Goal: Check status: Check status

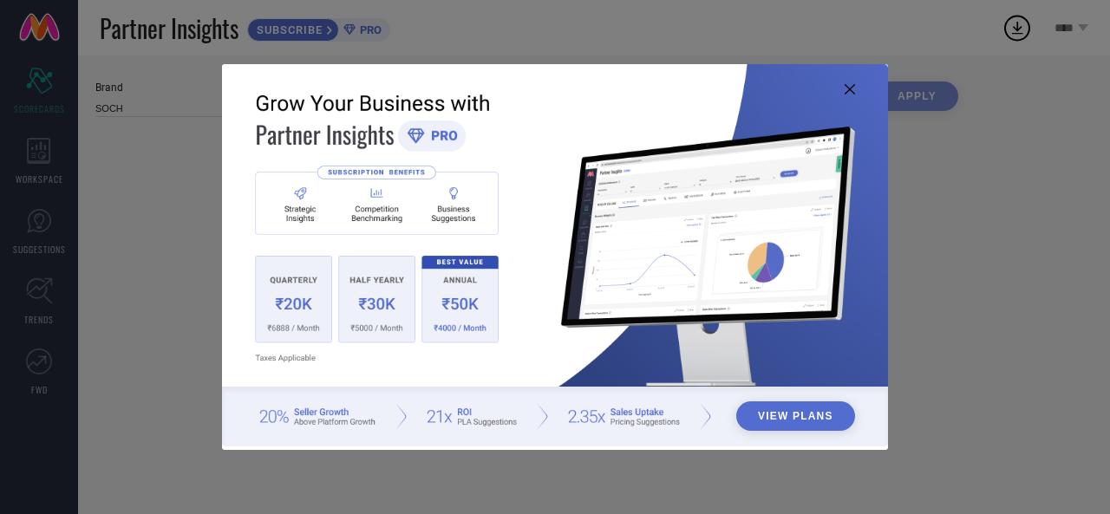
type input "All"
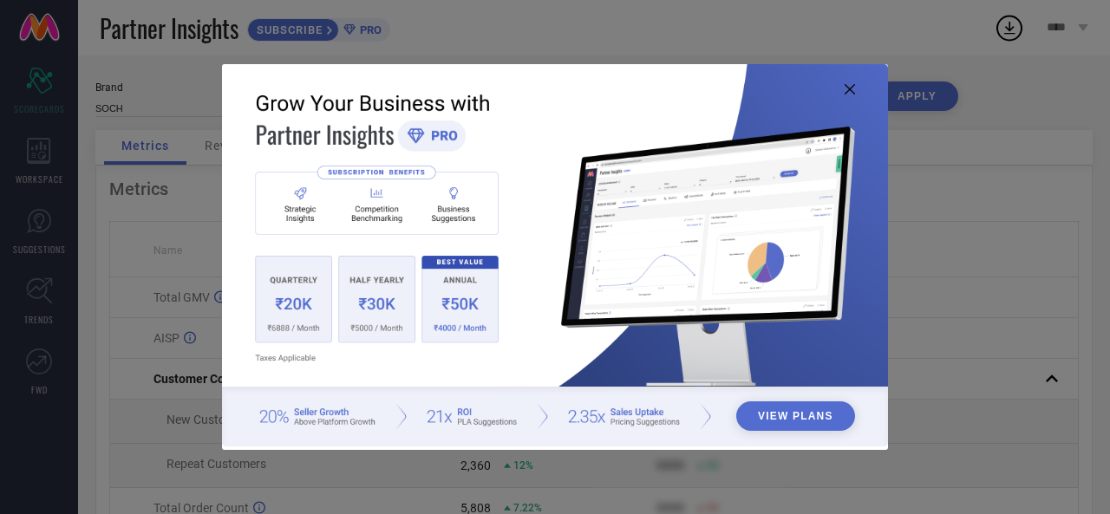
click at [850, 88] on icon at bounding box center [849, 89] width 10 height 10
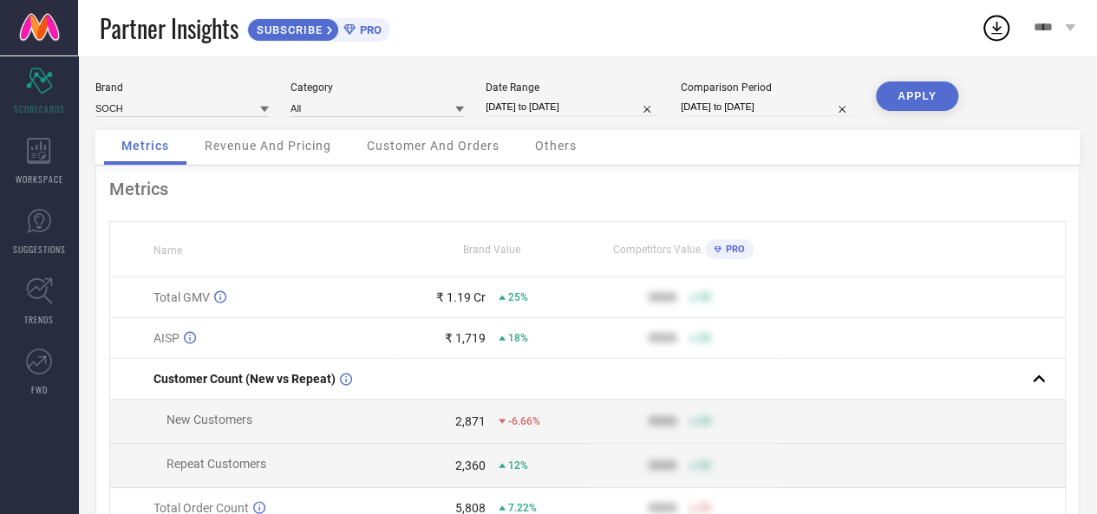
select select "6"
select select "2025"
select select "7"
select select "2025"
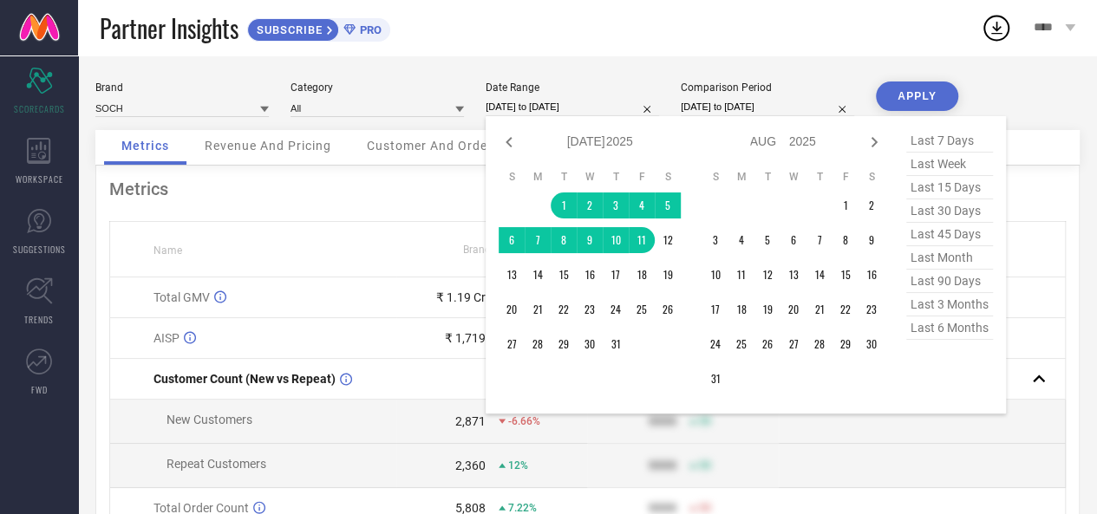
click at [543, 112] on input "[DATE] to [DATE]" at bounding box center [572, 107] width 173 height 18
click at [876, 146] on icon at bounding box center [874, 142] width 21 height 21
select select "7"
select select "2025"
select select "8"
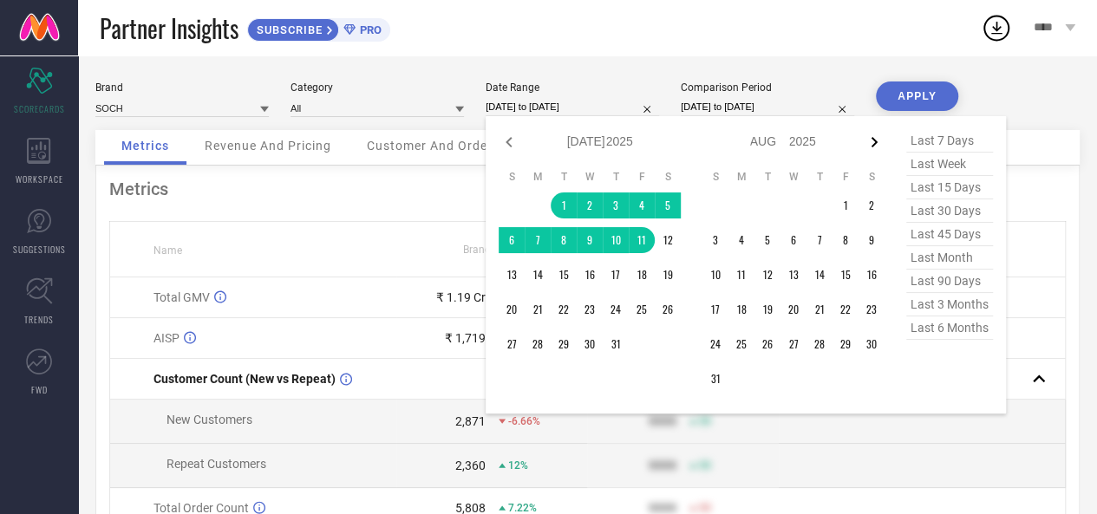
select select "2025"
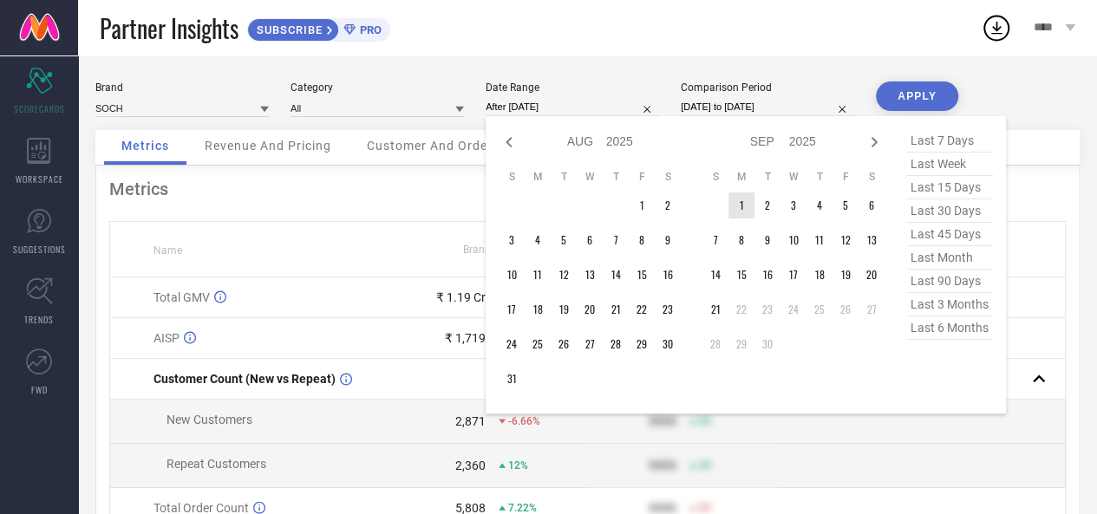
click at [743, 214] on td "1" at bounding box center [741, 205] width 26 height 26
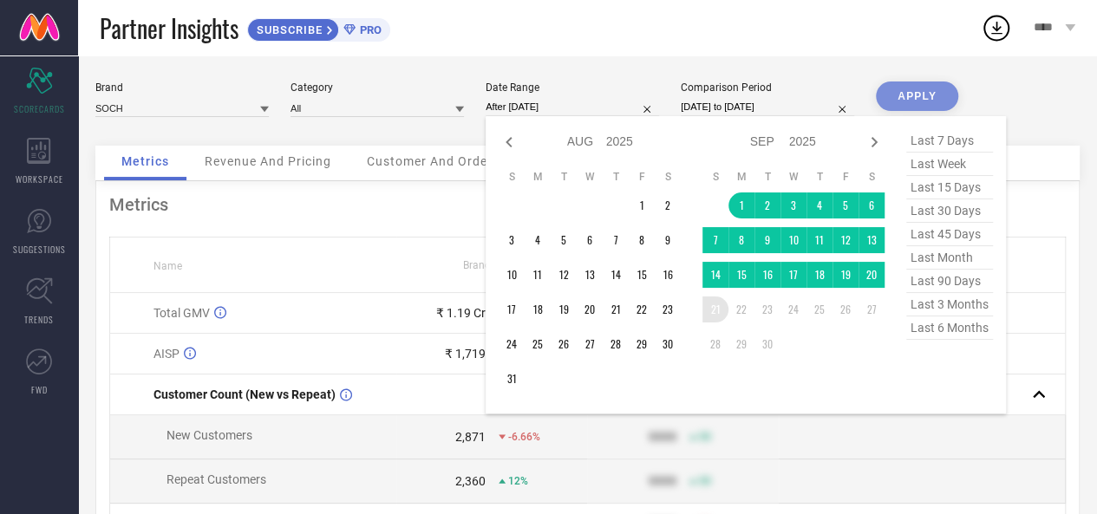
type input "[DATE] to [DATE]"
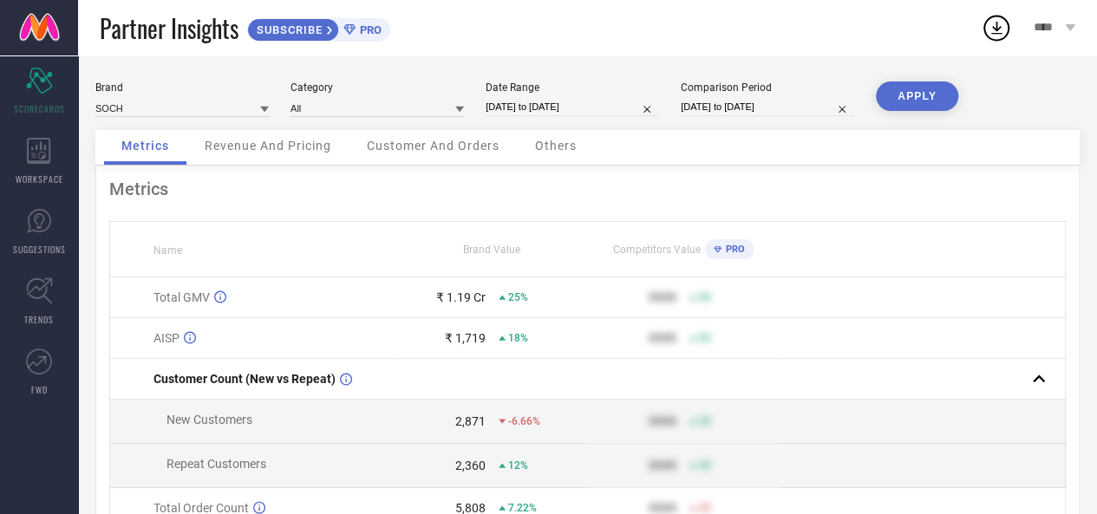
select select "6"
select select "2024"
select select "7"
select select "2024"
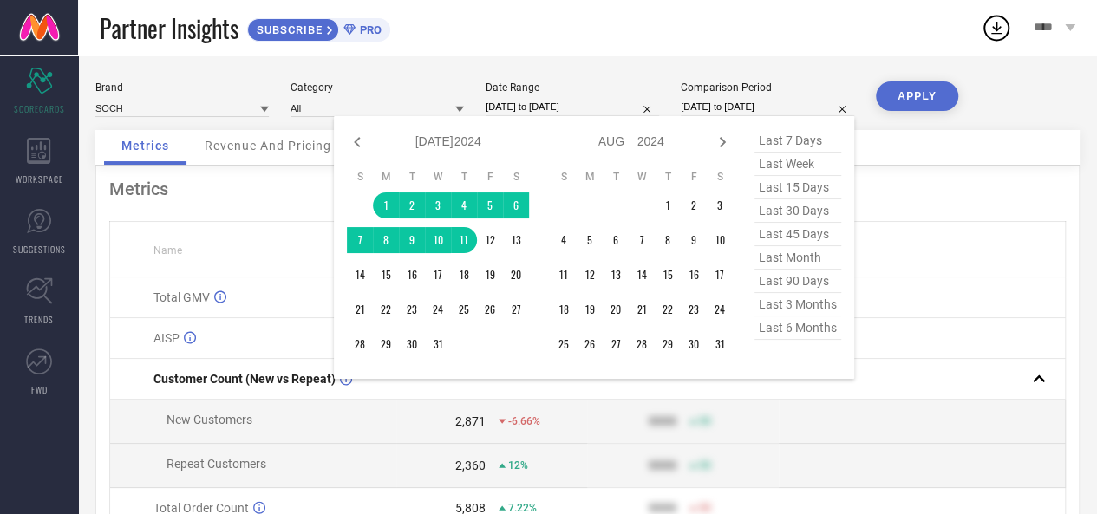
click at [734, 108] on input "[DATE] to [DATE]" at bounding box center [767, 107] width 173 height 18
click at [358, 144] on icon at bounding box center [357, 142] width 6 height 10
select select "5"
select select "2024"
select select "6"
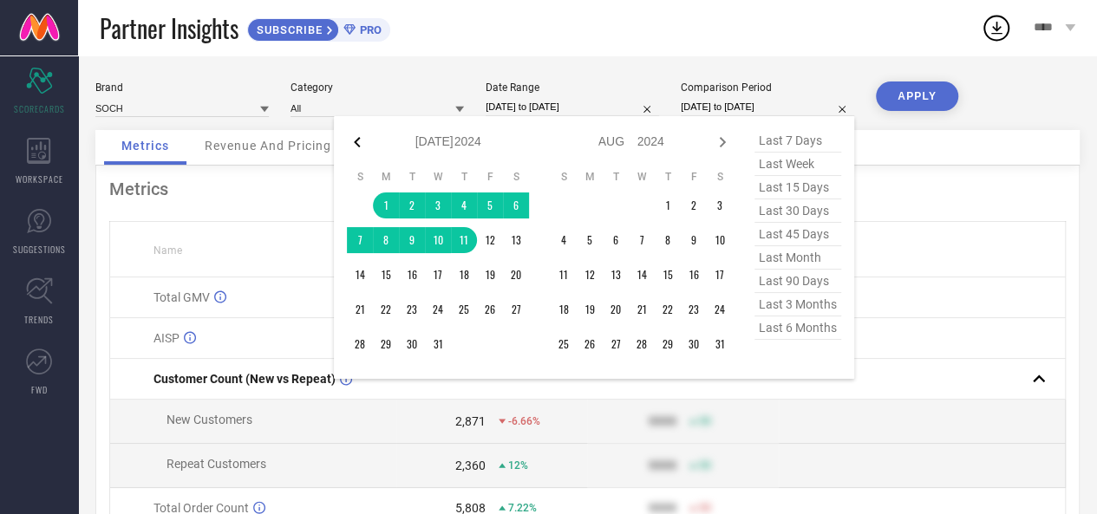
select select "2024"
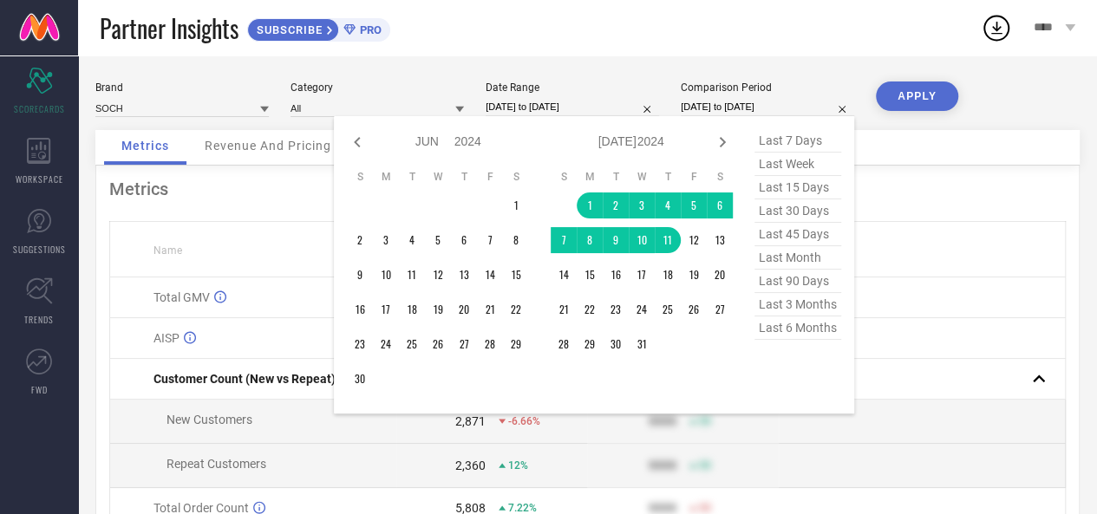
click at [358, 144] on icon at bounding box center [357, 142] width 6 height 10
select select "4"
select select "2024"
select select "5"
select select "2024"
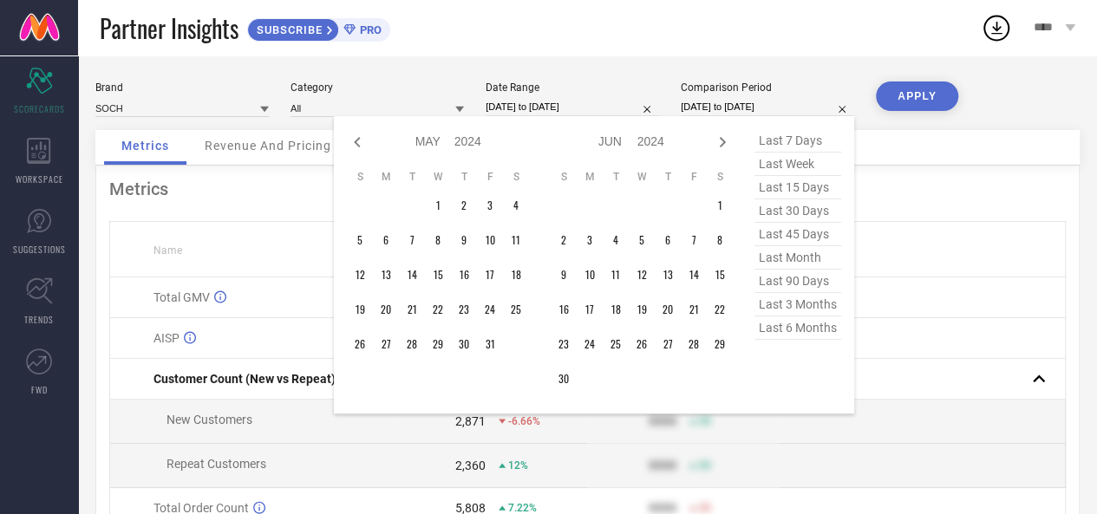
click at [358, 144] on icon at bounding box center [357, 142] width 6 height 10
select select "3"
select select "2024"
select select "4"
select select "2024"
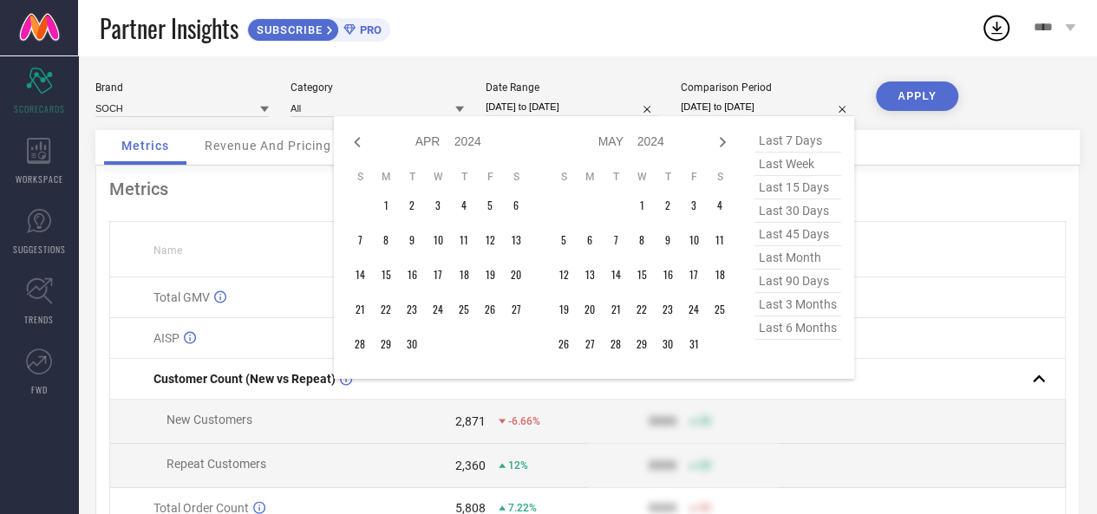
click at [358, 144] on icon at bounding box center [357, 142] width 6 height 10
select select "2"
select select "2024"
select select "3"
select select "2024"
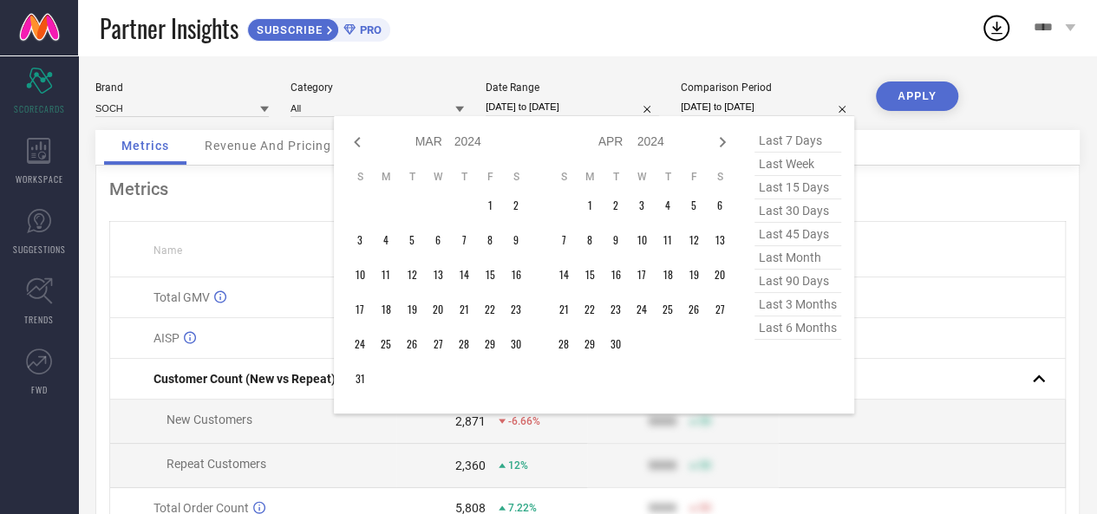
click at [358, 144] on icon at bounding box center [357, 142] width 6 height 10
select select "1"
select select "2024"
select select "2"
select select "2024"
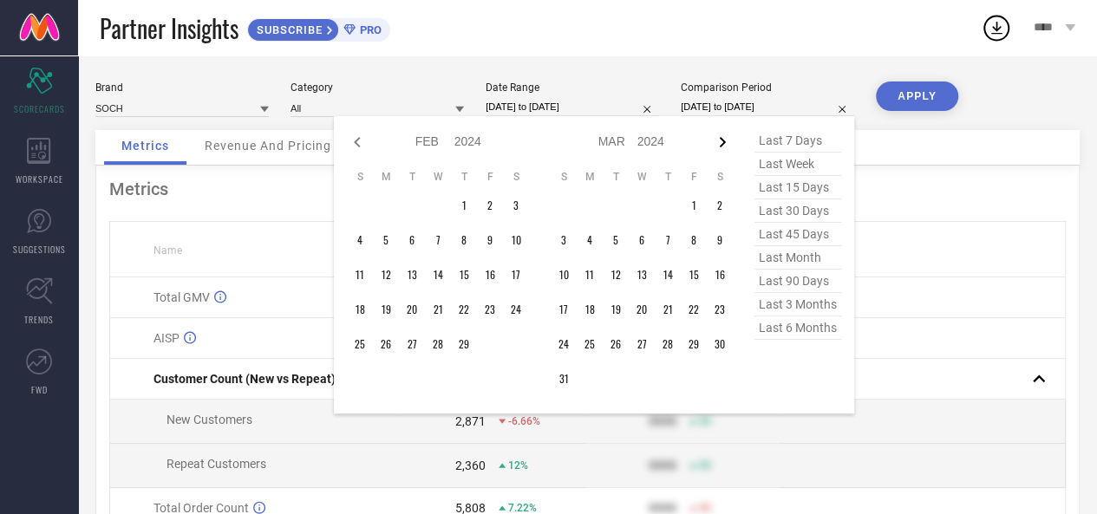
click at [716, 147] on icon at bounding box center [722, 142] width 21 height 21
select select "2"
select select "2024"
select select "3"
select select "2024"
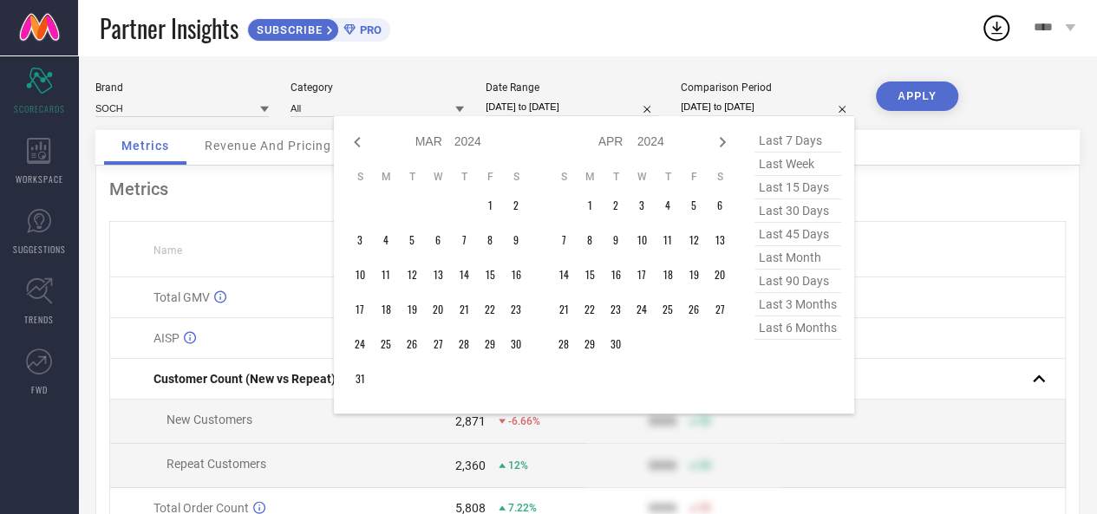
click at [716, 147] on icon at bounding box center [722, 142] width 21 height 21
select select "4"
select select "2024"
select select "5"
select select "2024"
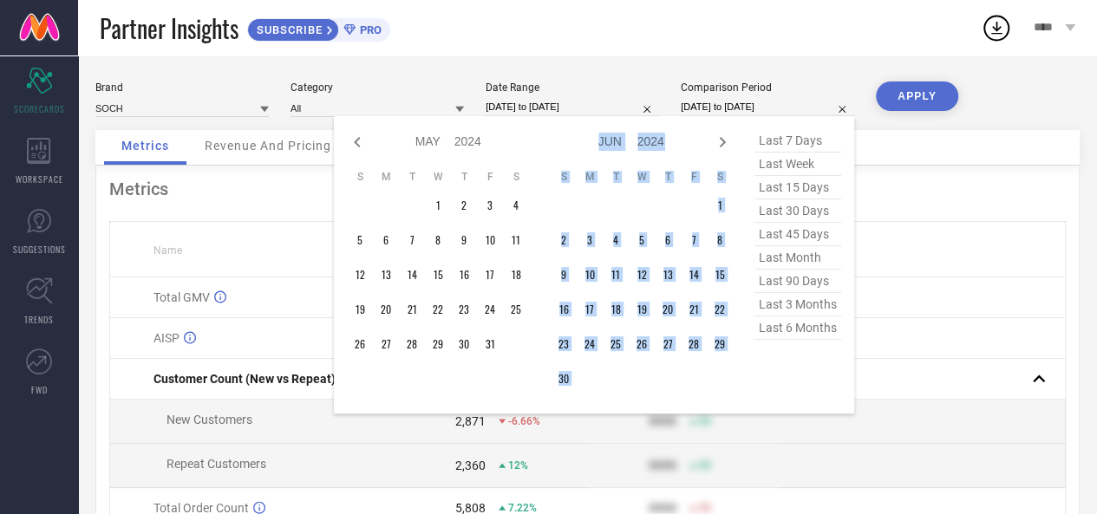
click at [716, 147] on icon at bounding box center [722, 142] width 21 height 21
select select "5"
select select "2024"
select select "6"
select select "2024"
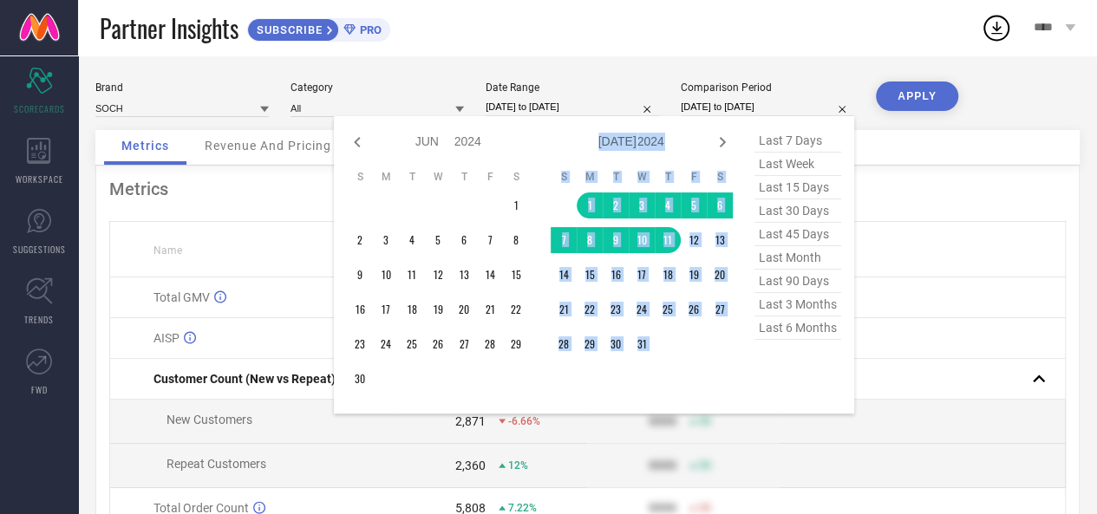
click at [716, 147] on icon at bounding box center [722, 142] width 21 height 21
select select "6"
select select "2024"
select select "7"
select select "2024"
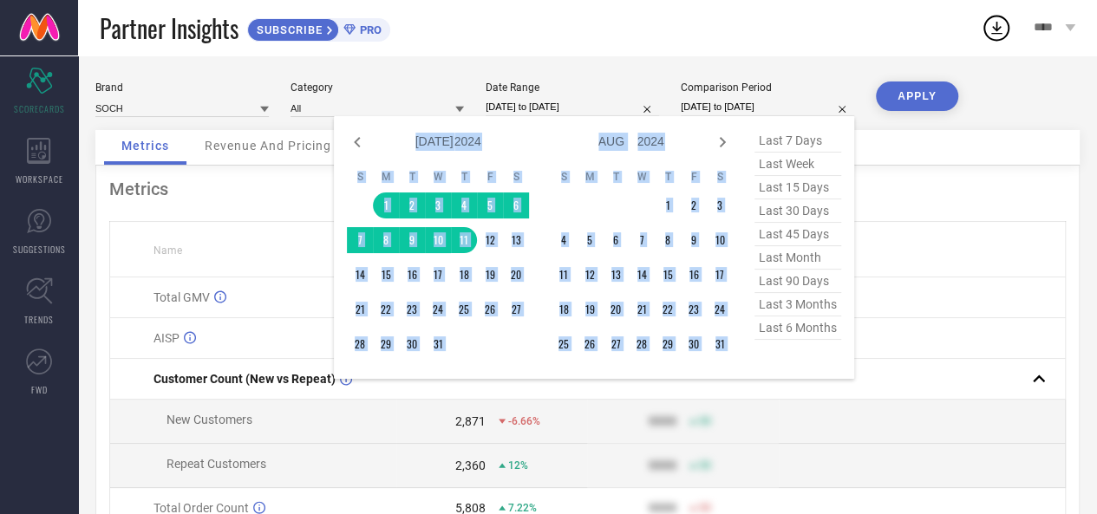
click at [716, 147] on icon at bounding box center [722, 142] width 21 height 21
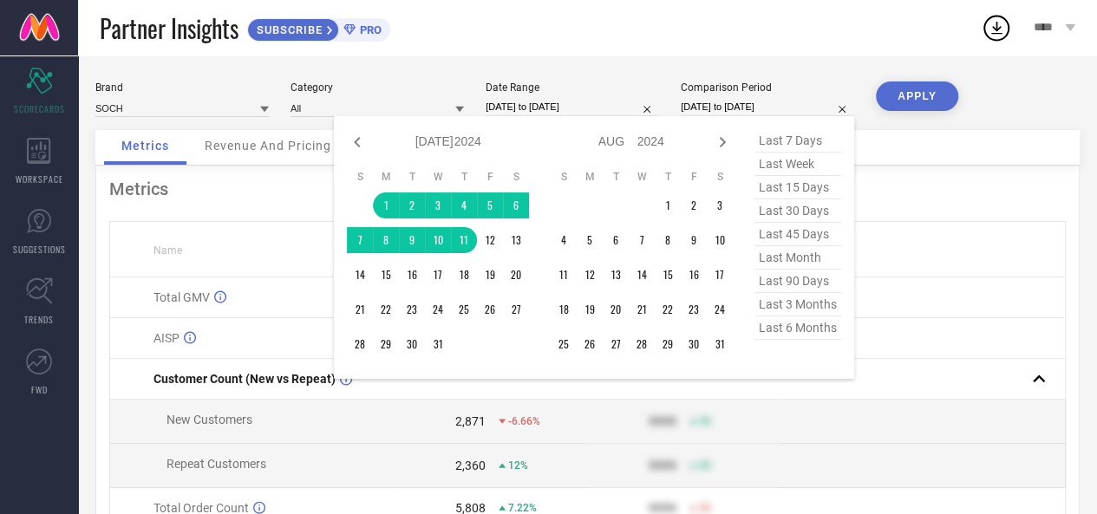
select select "7"
select select "2024"
select select "8"
select select "2024"
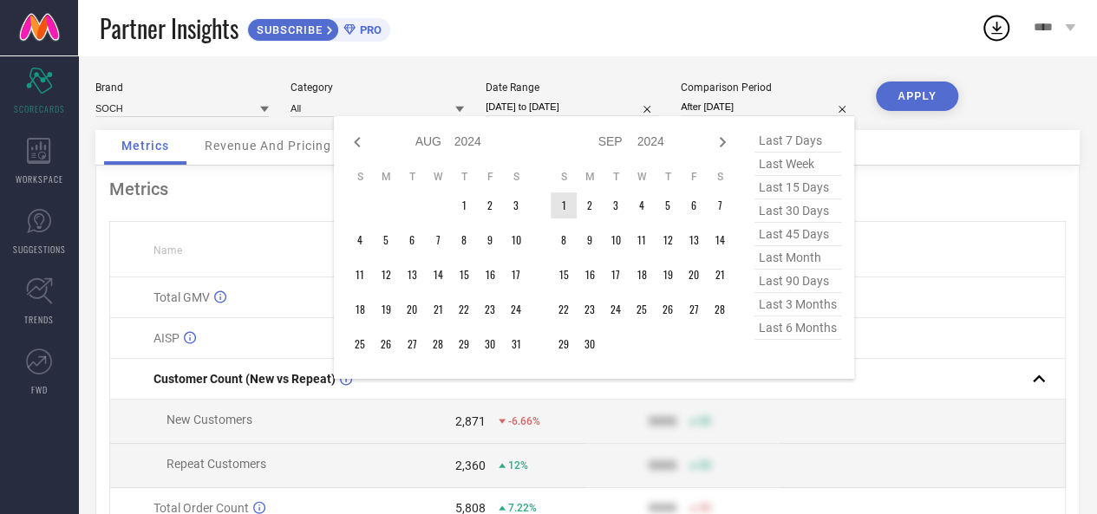
click at [569, 205] on td "1" at bounding box center [564, 205] width 26 height 26
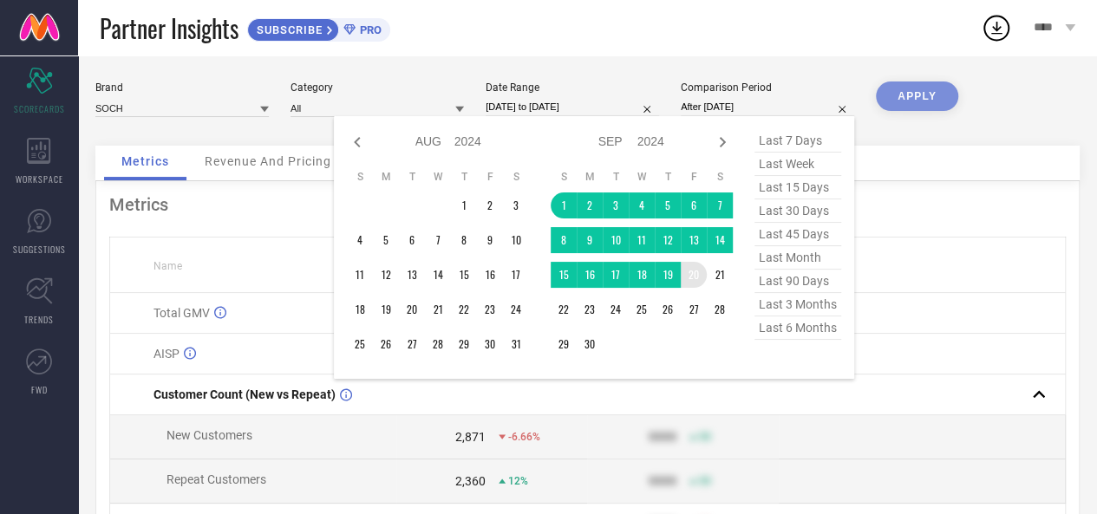
type input "[DATE] to [DATE]"
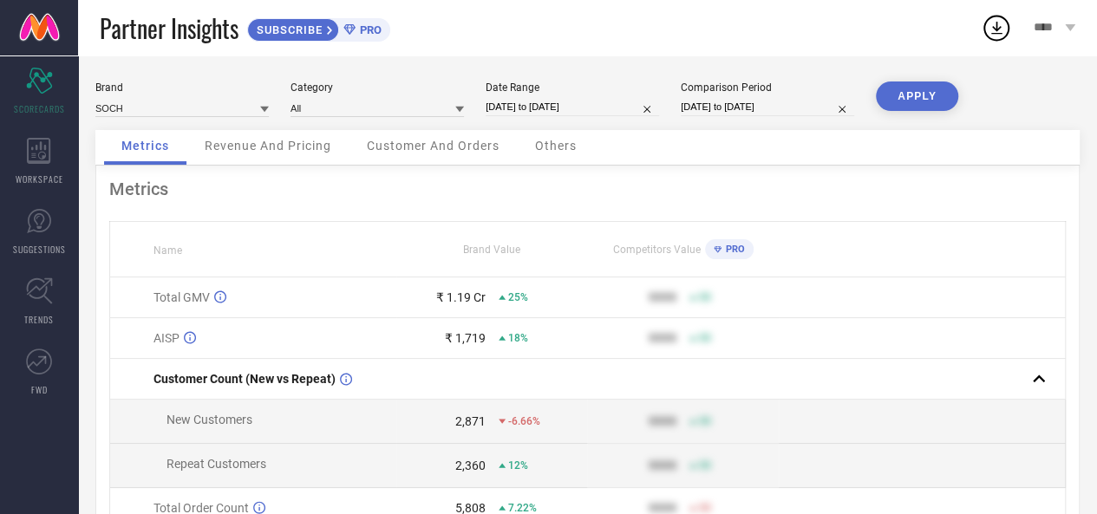
click at [905, 93] on button "APPLY" at bounding box center [917, 96] width 82 height 29
click at [271, 152] on span "Revenue And Pricing" at bounding box center [268, 146] width 127 height 14
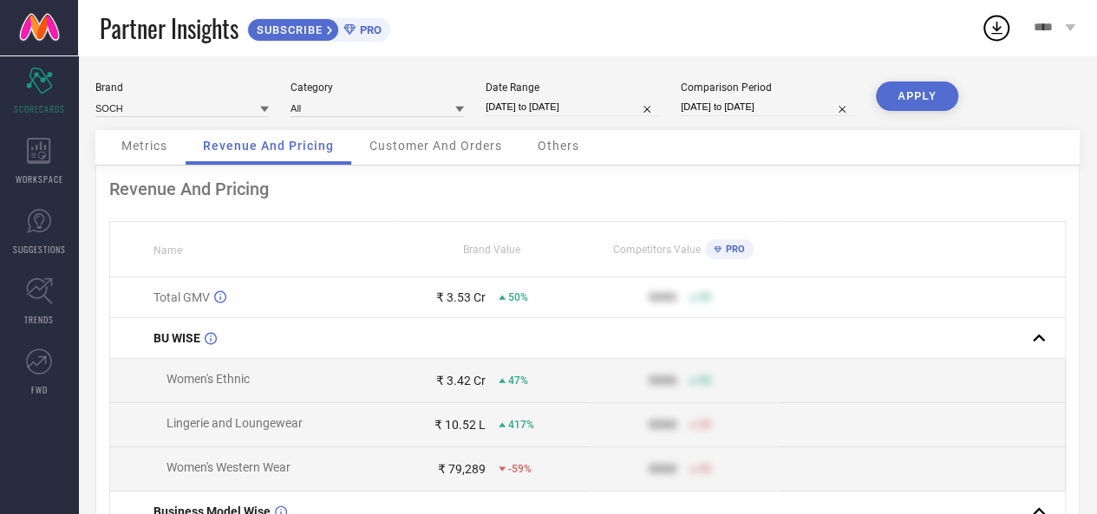
click at [421, 147] on span "Customer And Orders" at bounding box center [435, 146] width 133 height 14
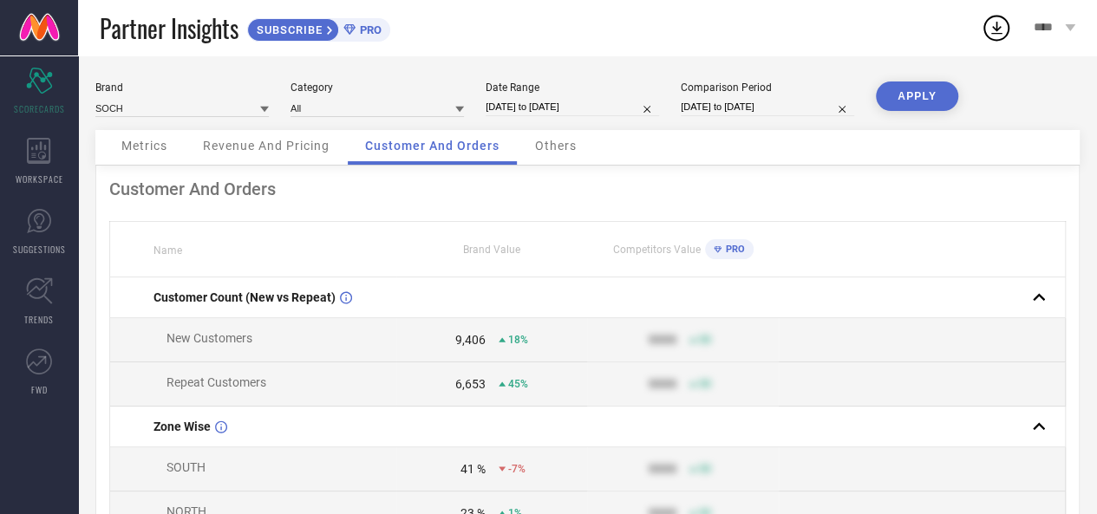
click at [564, 148] on span "Others" at bounding box center [556, 146] width 42 height 14
